Goal: Information Seeking & Learning: Learn about a topic

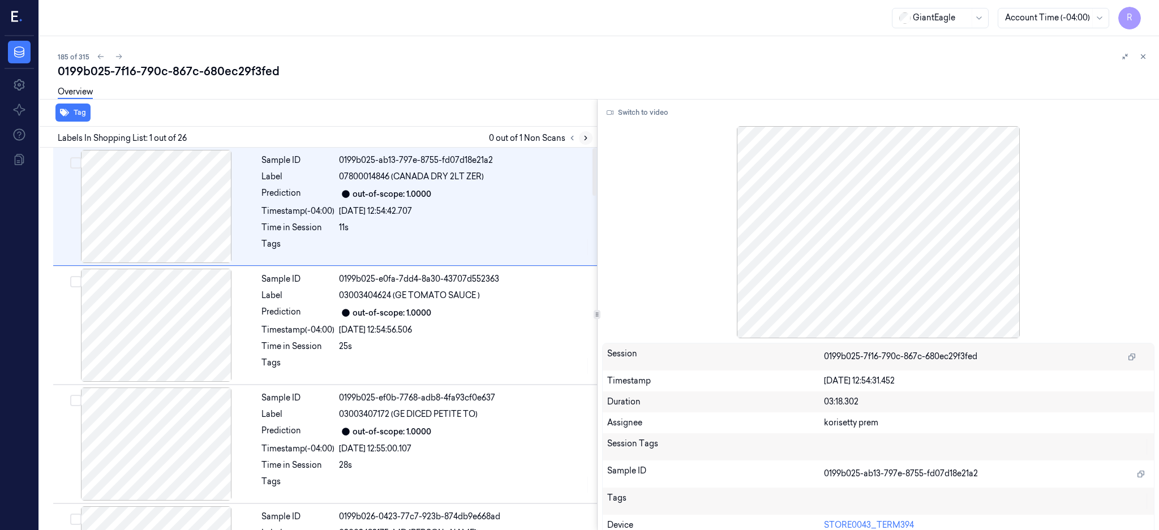
click at [590, 140] on icon at bounding box center [586, 138] width 8 height 8
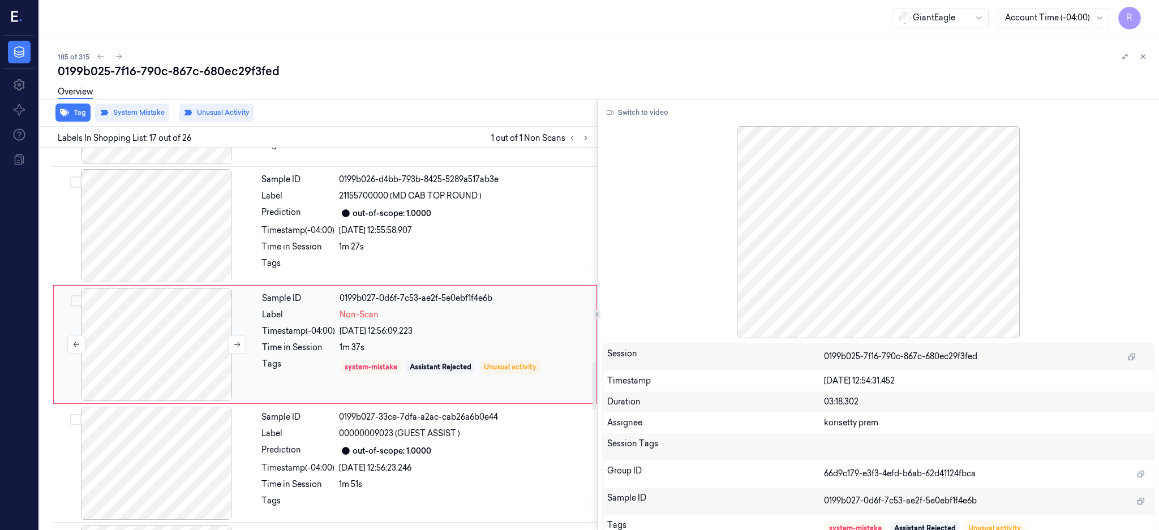
scroll to position [1770, 0]
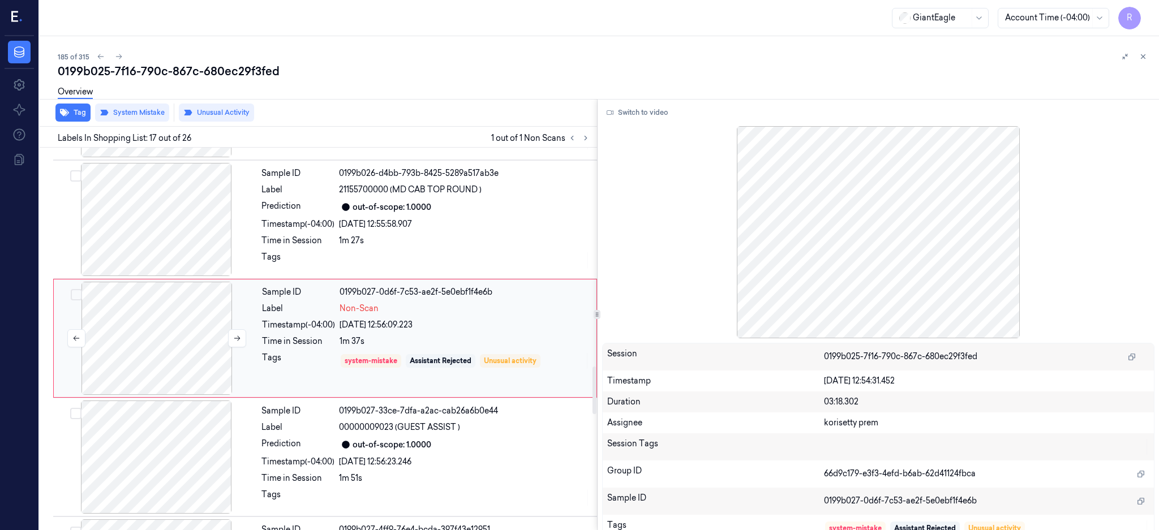
click at [159, 338] on div at bounding box center [156, 338] width 201 height 113
click at [156, 231] on div at bounding box center [155, 219] width 201 height 113
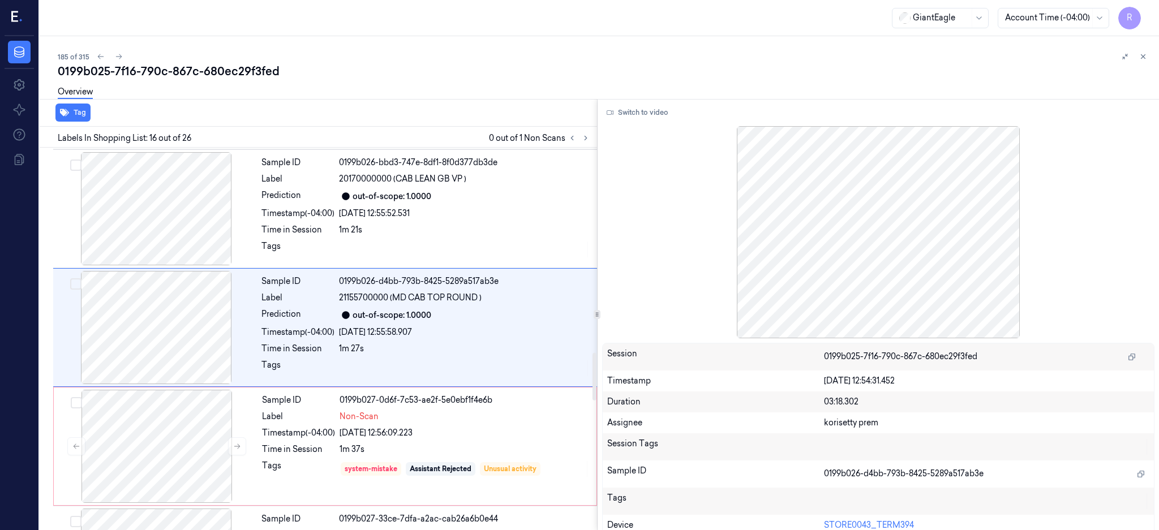
scroll to position [1651, 0]
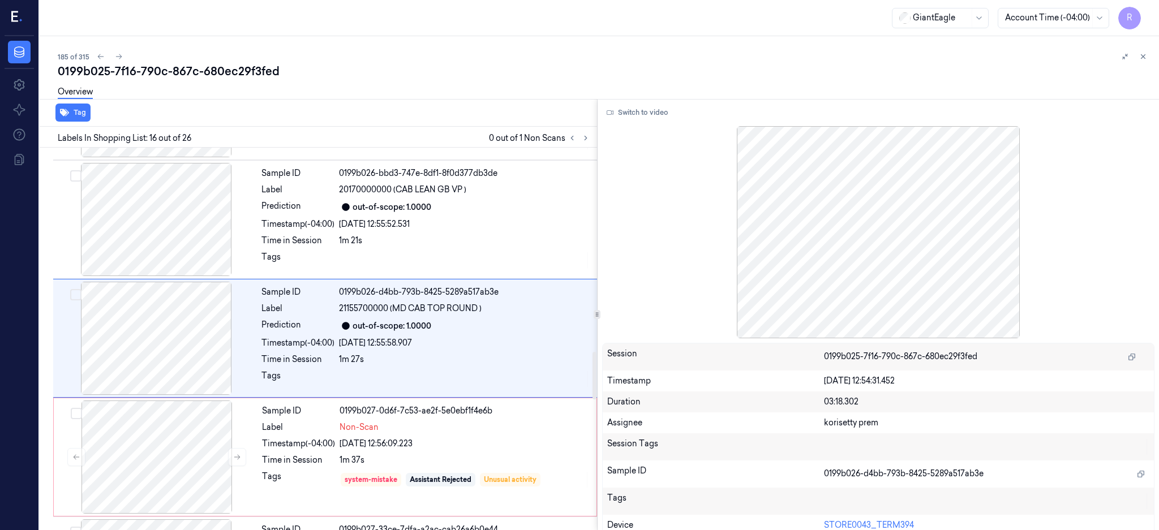
click at [643, 107] on button "Switch to video" at bounding box center [637, 113] width 71 height 18
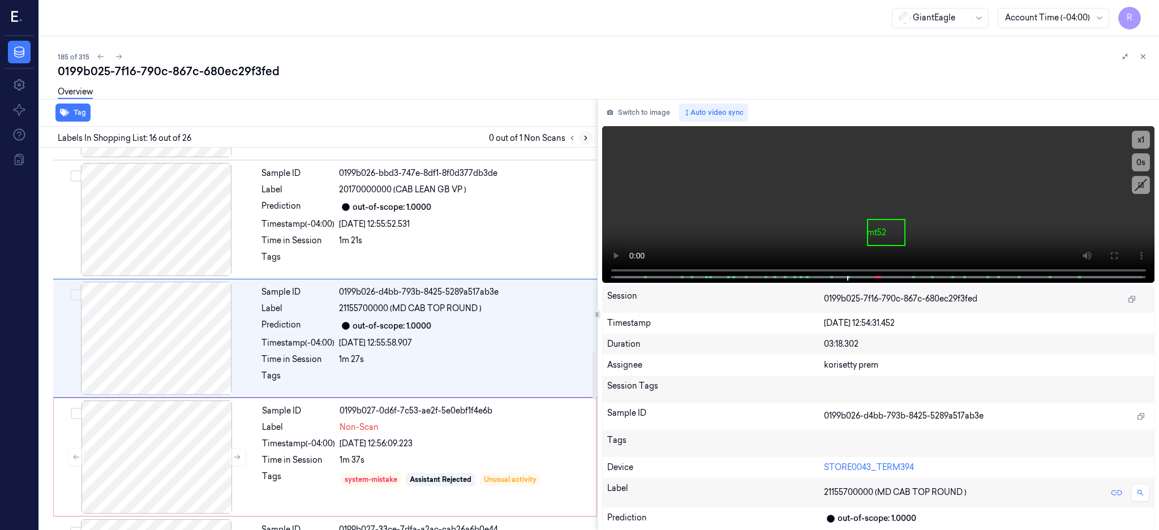
click at [590, 135] on icon at bounding box center [586, 138] width 8 height 8
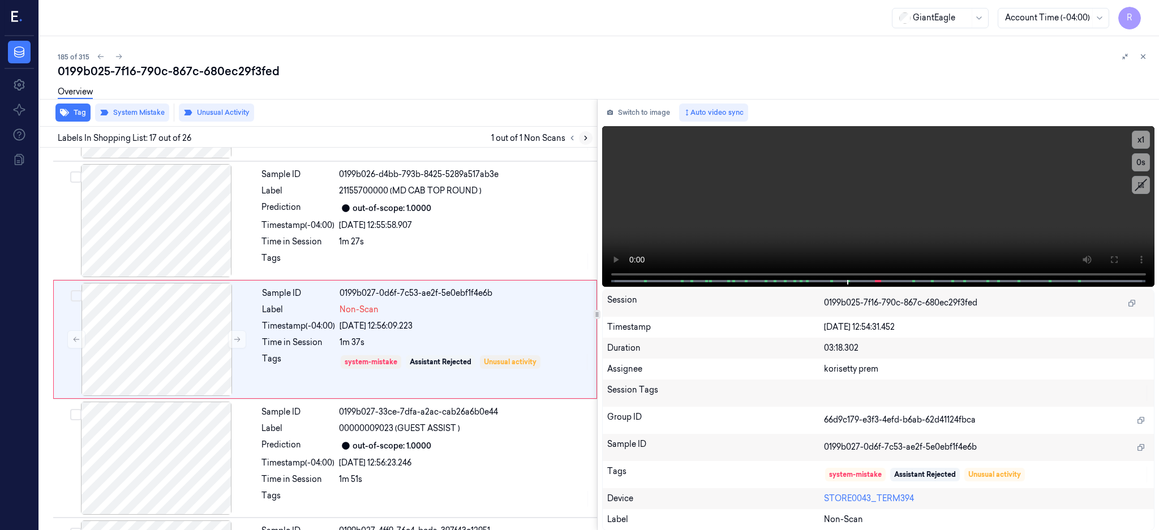
scroll to position [1770, 0]
click at [184, 331] on div at bounding box center [156, 338] width 201 height 113
click at [168, 229] on div at bounding box center [155, 219] width 201 height 113
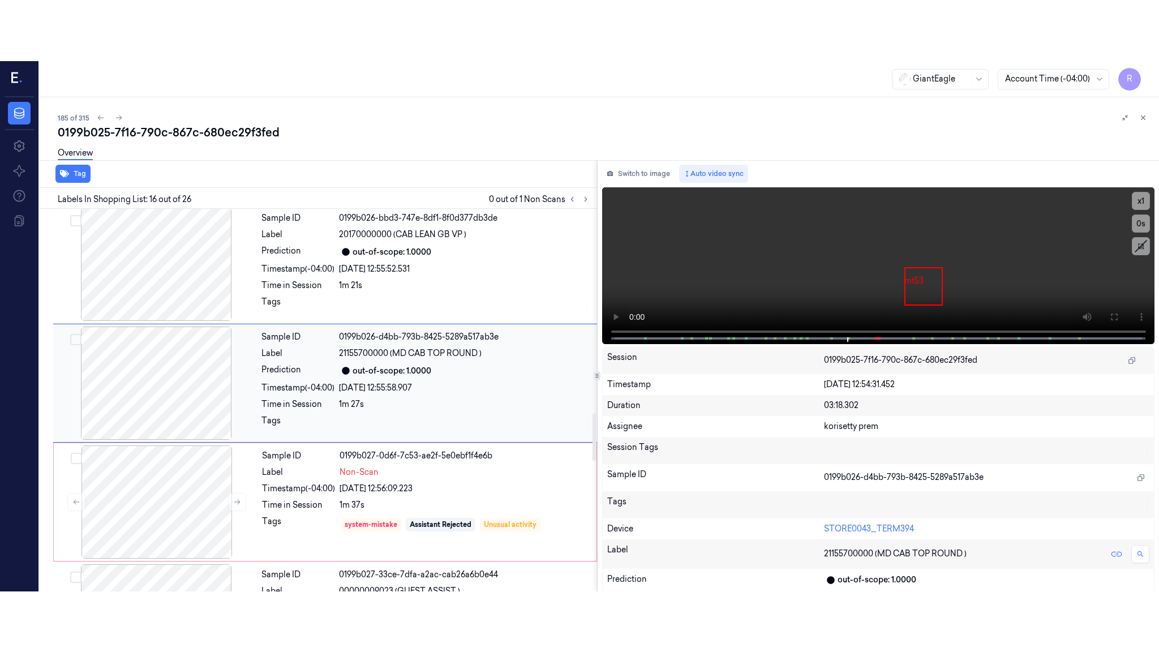
scroll to position [1651, 0]
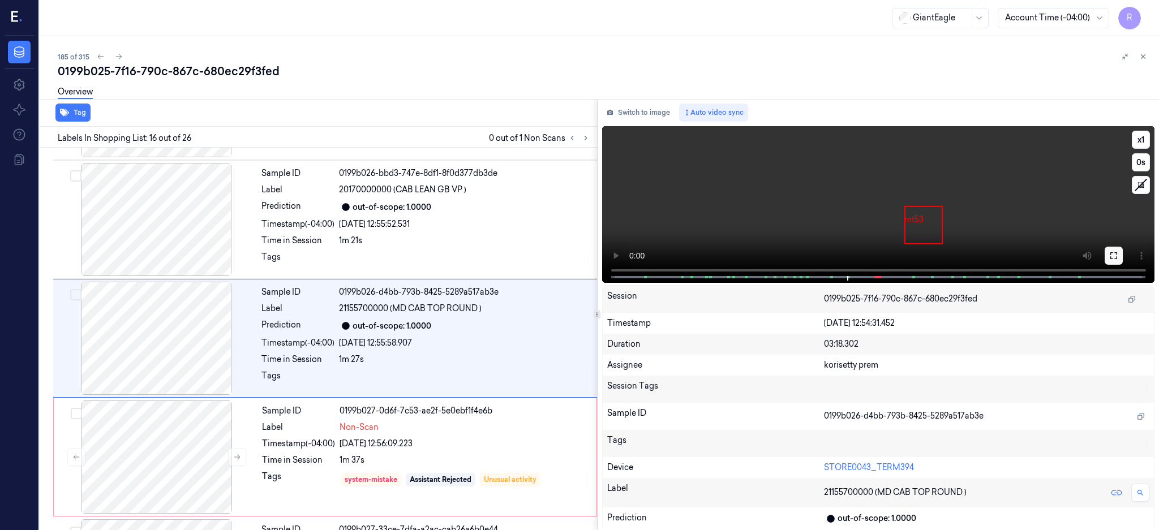
click at [1123, 251] on button at bounding box center [1114, 256] width 18 height 18
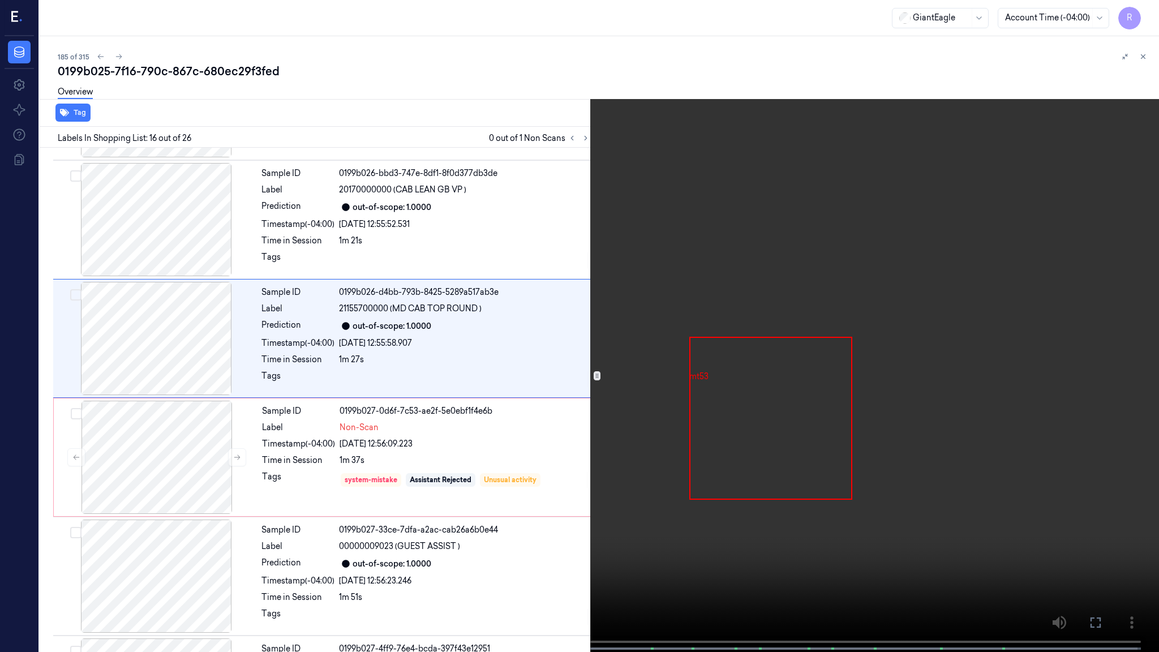
click at [784, 348] on video at bounding box center [579, 327] width 1159 height 654
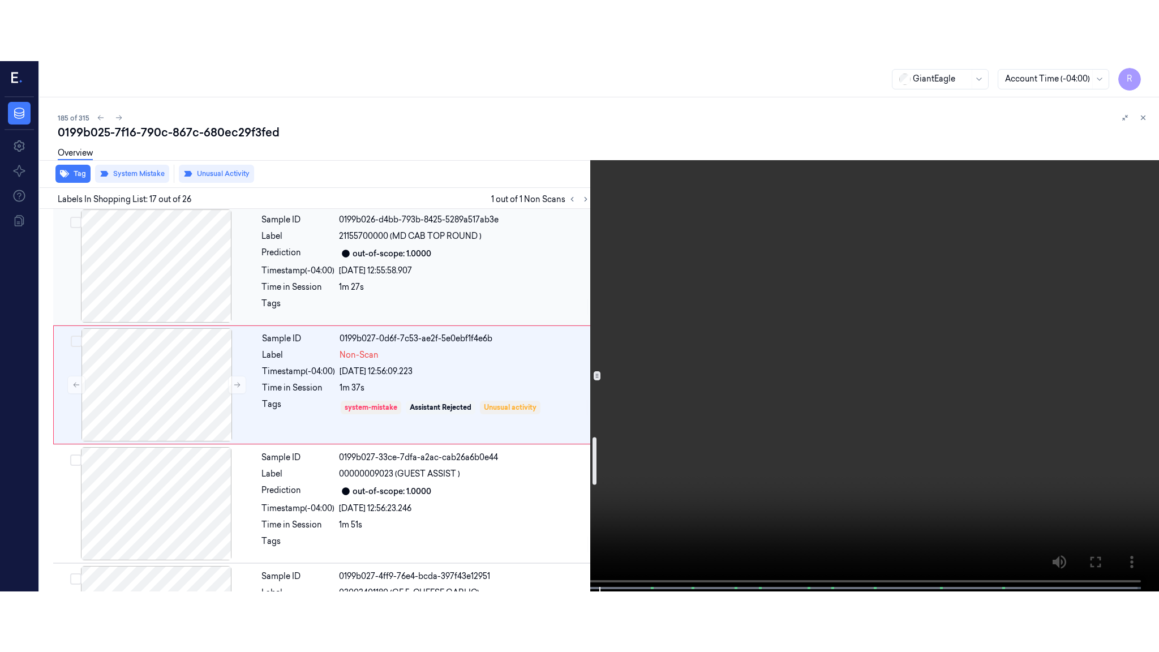
scroll to position [1860, 0]
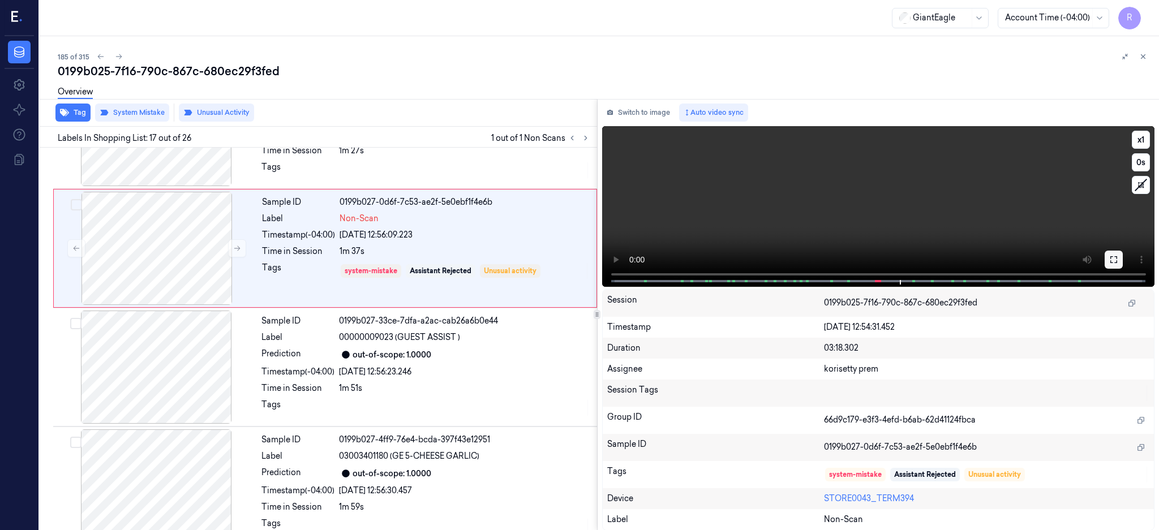
click at [1117, 261] on icon at bounding box center [1113, 259] width 7 height 7
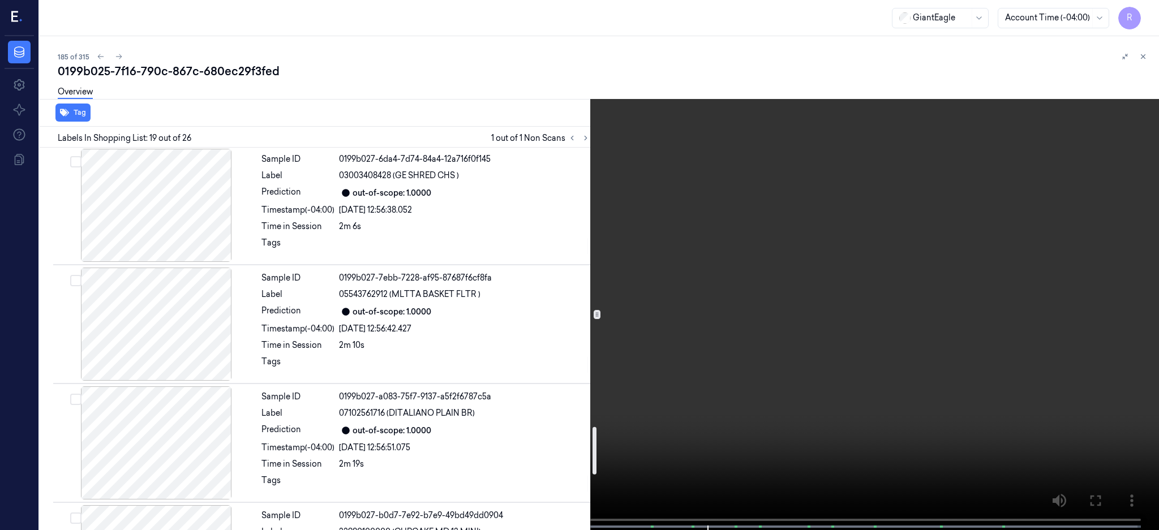
scroll to position [2400, 0]
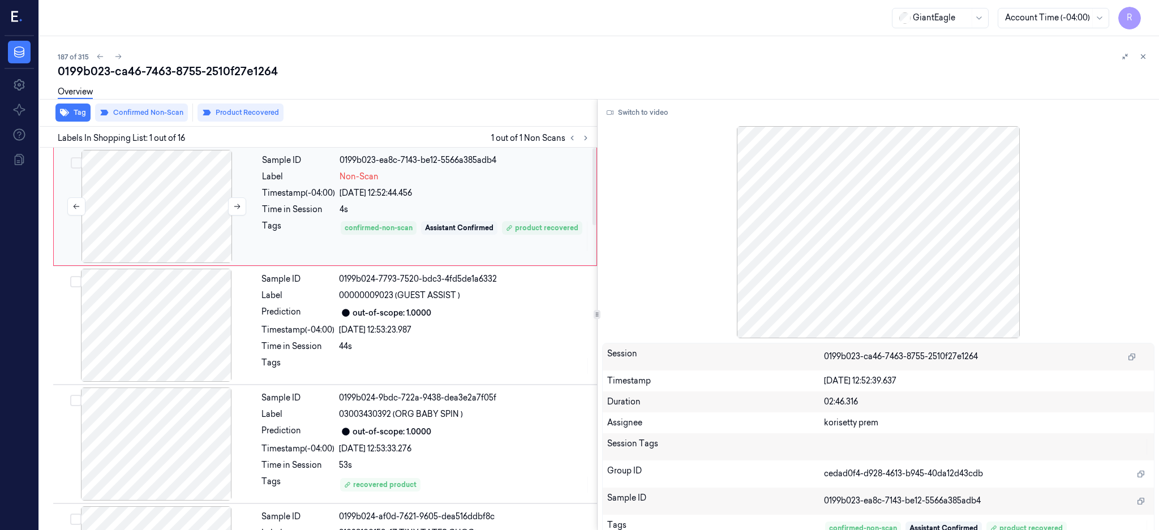
click at [182, 198] on div at bounding box center [156, 206] width 201 height 113
click at [639, 118] on button "Switch to video" at bounding box center [637, 113] width 71 height 18
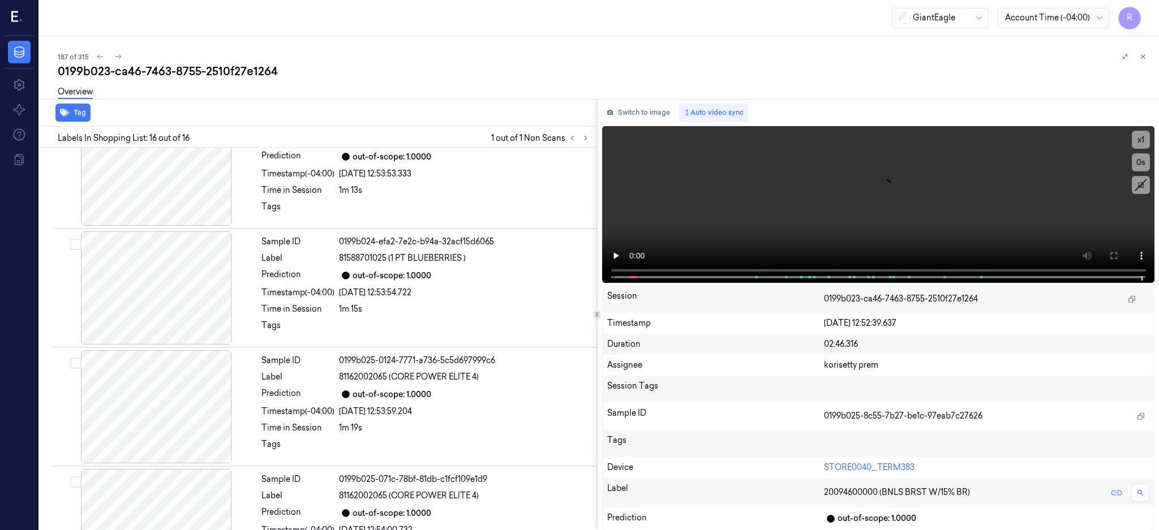
scroll to position [1522, 0]
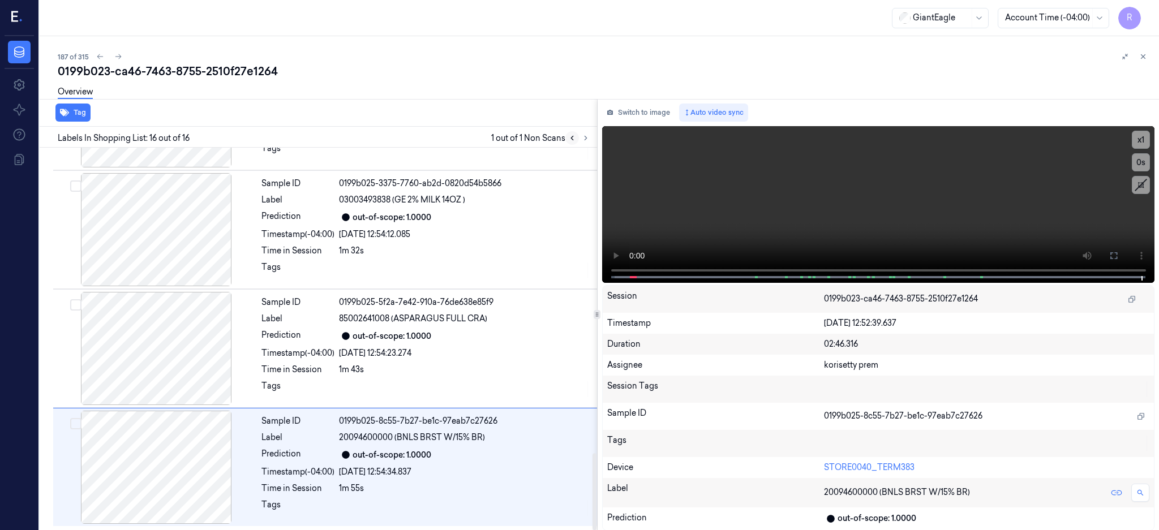
click at [579, 138] on button at bounding box center [572, 138] width 14 height 14
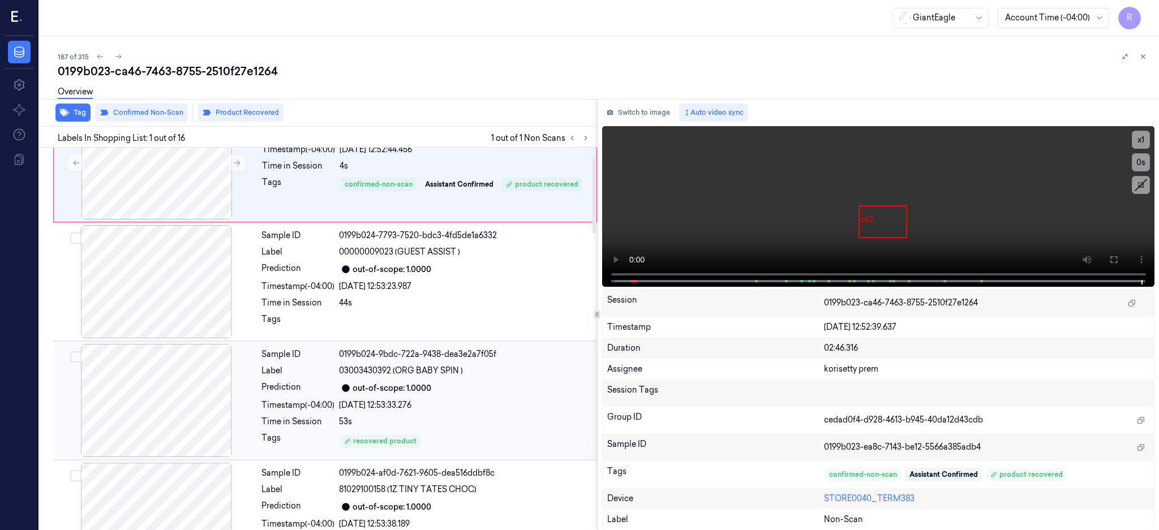
scroll to position [0, 0]
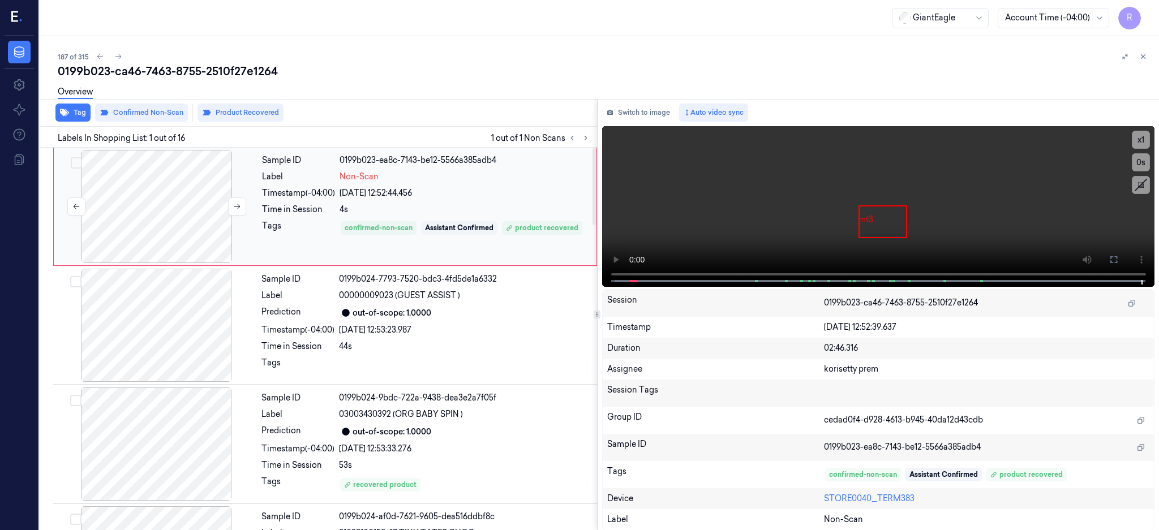
click at [138, 229] on div at bounding box center [156, 206] width 201 height 113
click at [1123, 252] on button at bounding box center [1114, 260] width 18 height 18
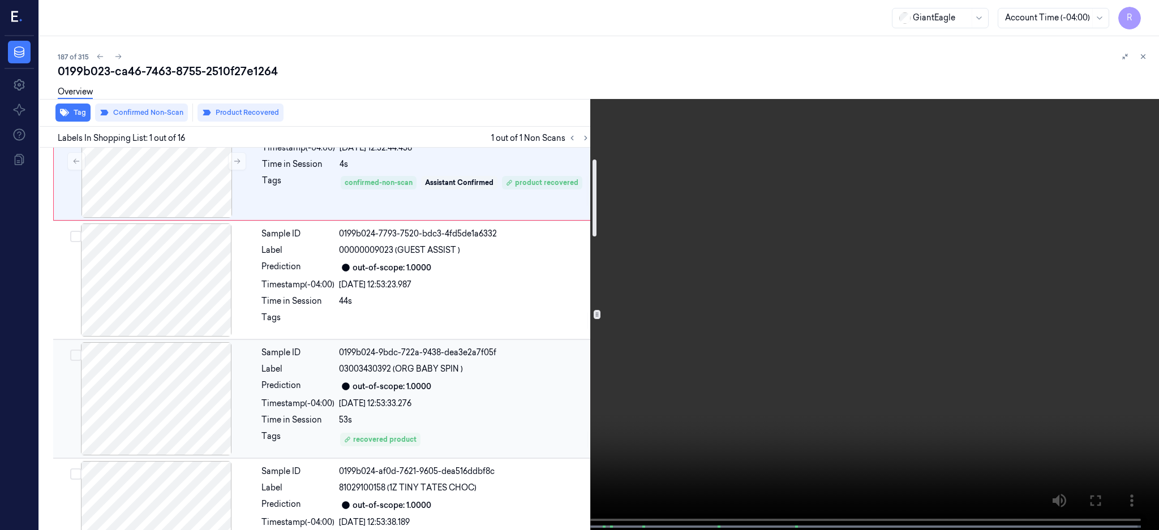
scroll to position [75, 0]
